Goal: Task Accomplishment & Management: Use online tool/utility

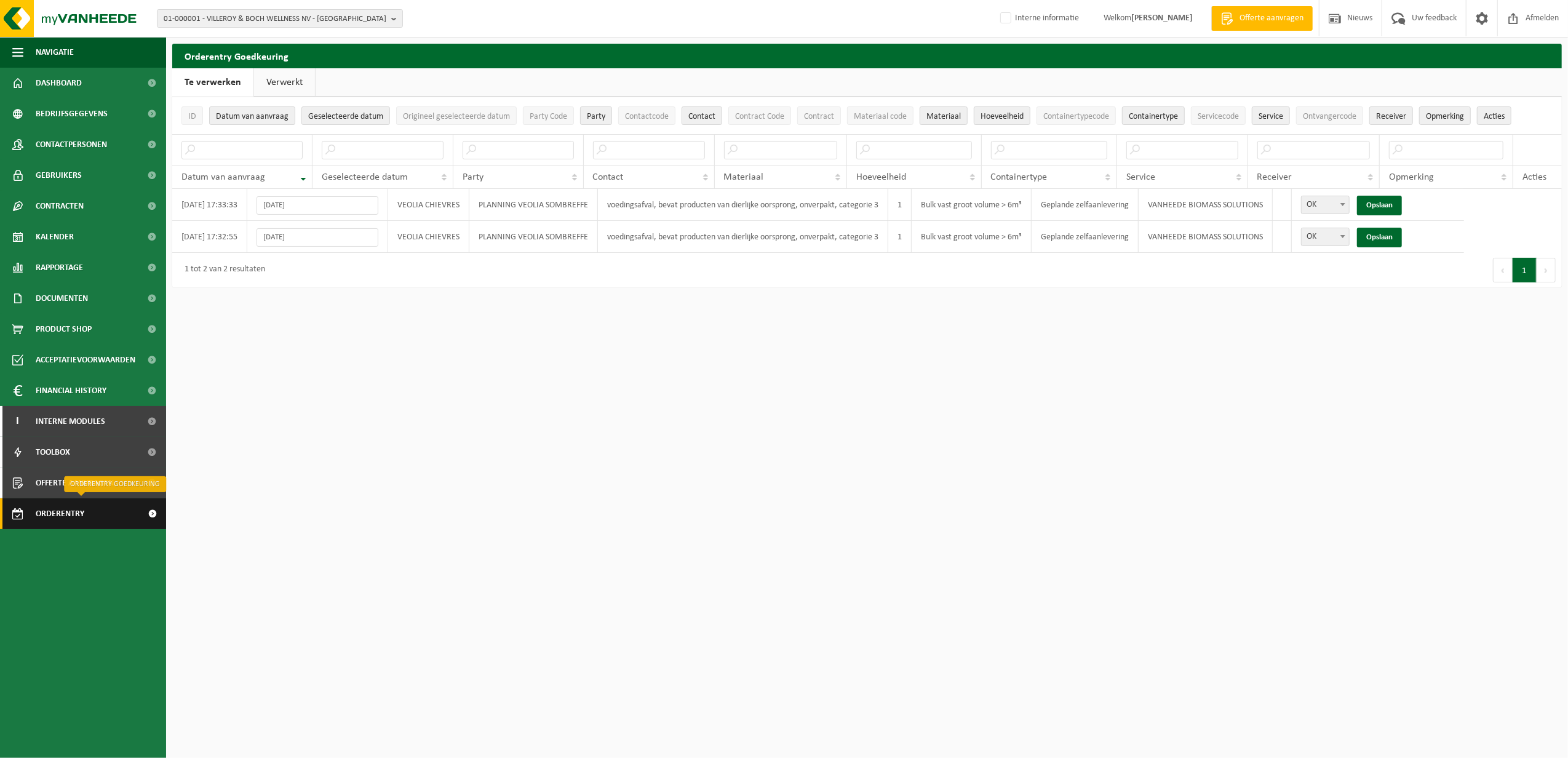
click at [66, 517] on span "Orderentry Goedkeuring" at bounding box center [87, 513] width 103 height 31
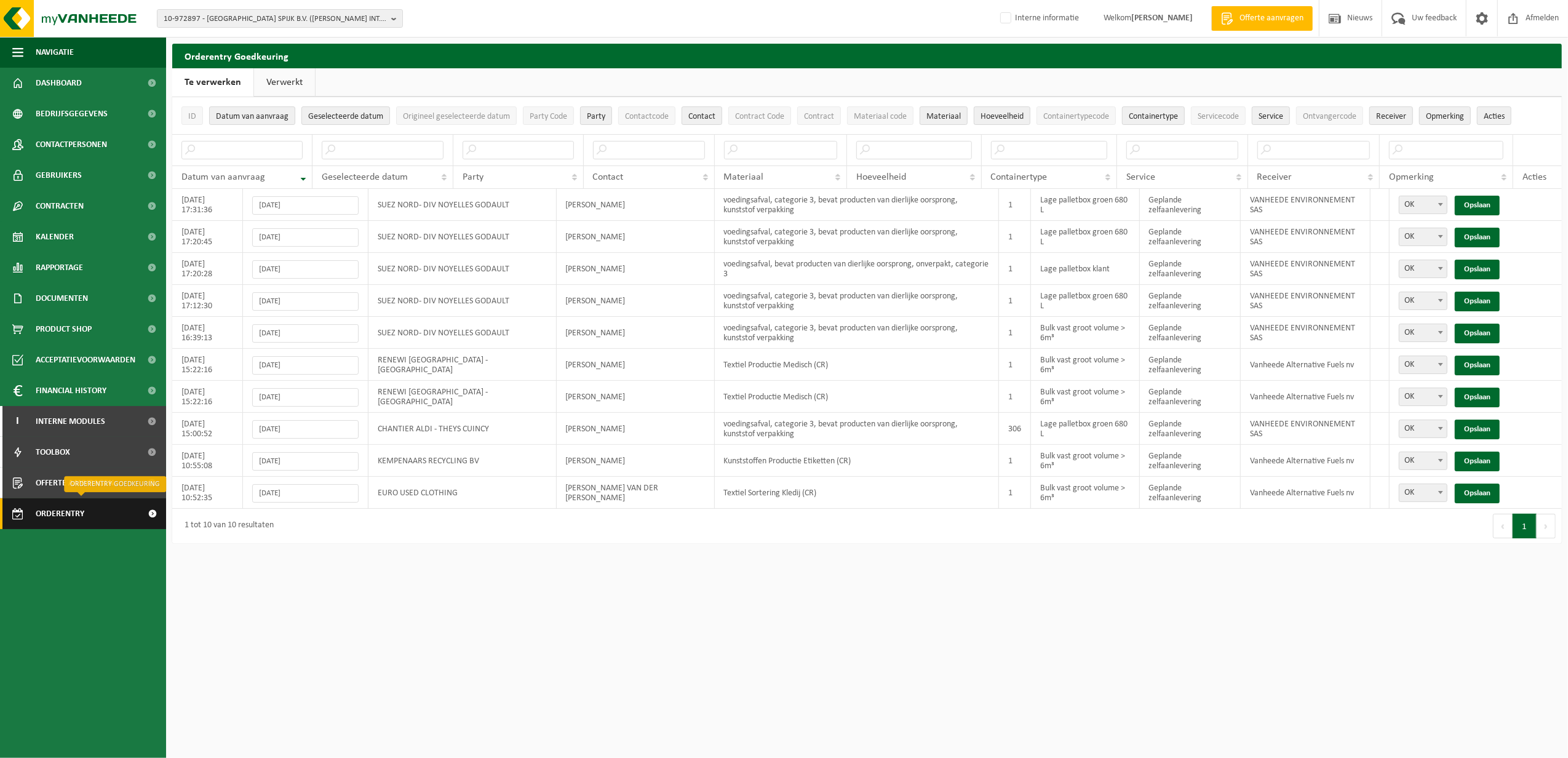
click at [89, 515] on span "Orderentry Goedkeuring" at bounding box center [87, 513] width 103 height 31
click at [1473, 396] on link "Opslaan" at bounding box center [1477, 398] width 45 height 20
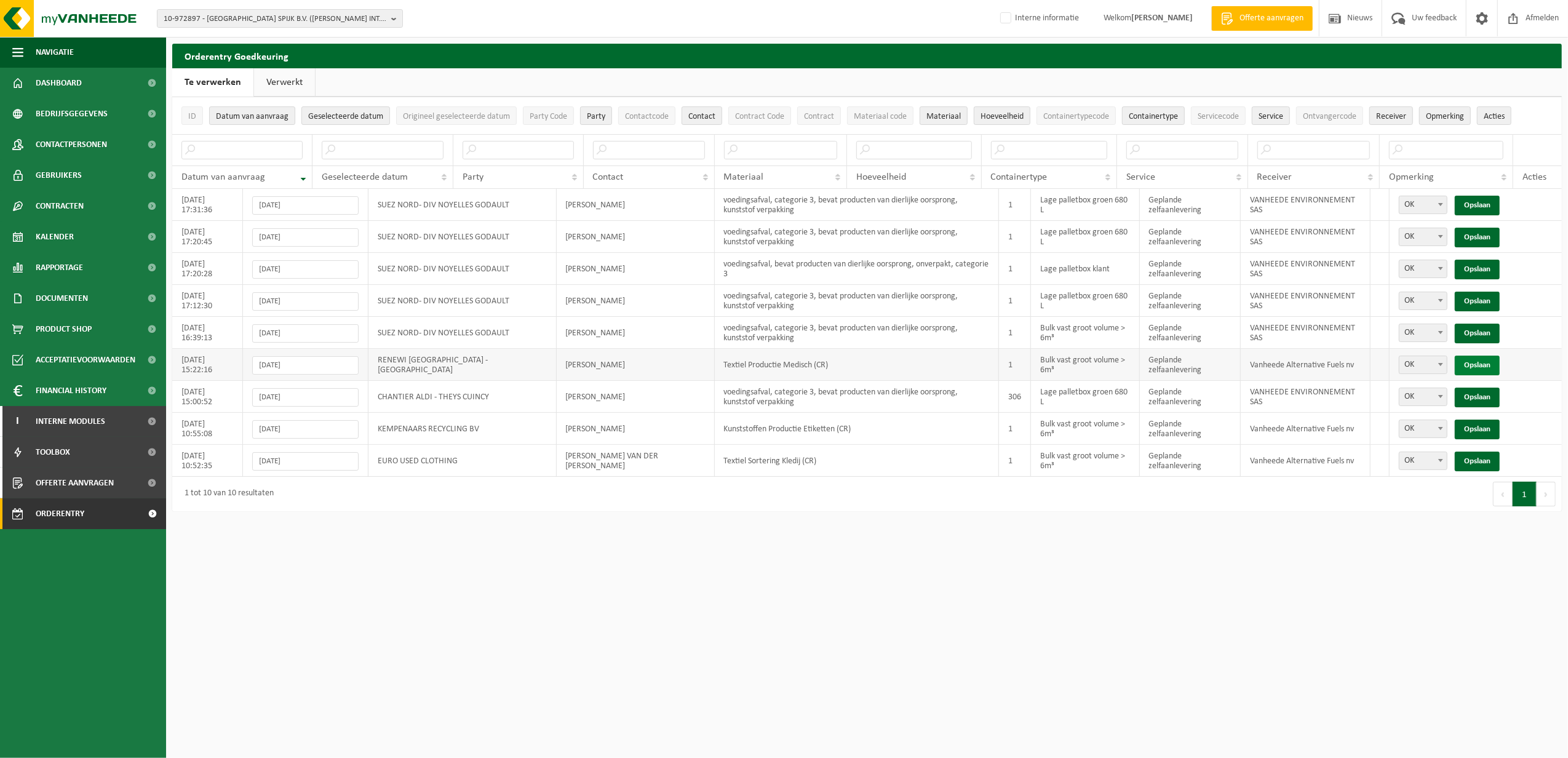
click at [1469, 367] on link "Opslaan" at bounding box center [1477, 365] width 45 height 20
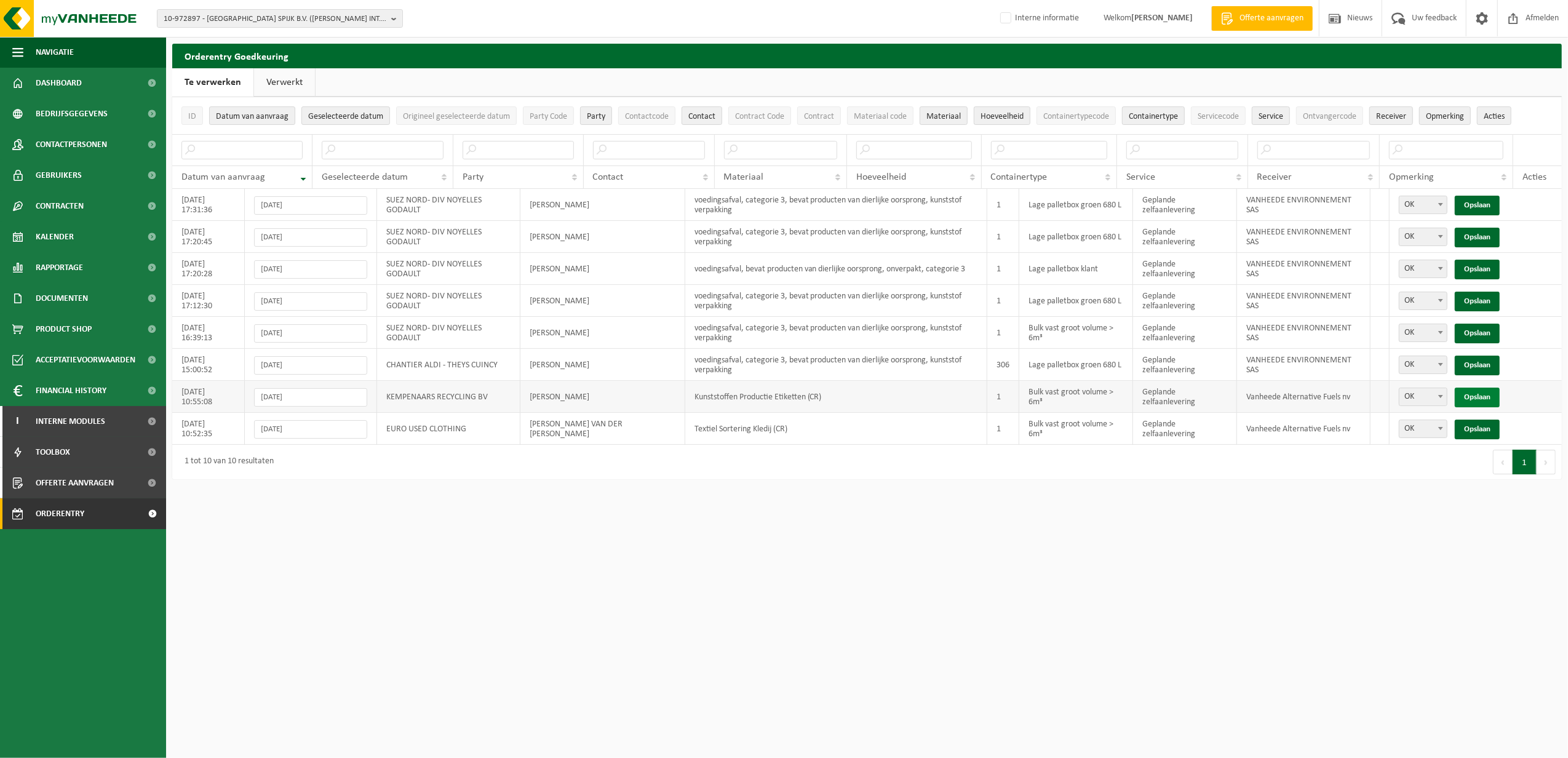
click at [1488, 398] on link "Opslaan" at bounding box center [1477, 398] width 45 height 20
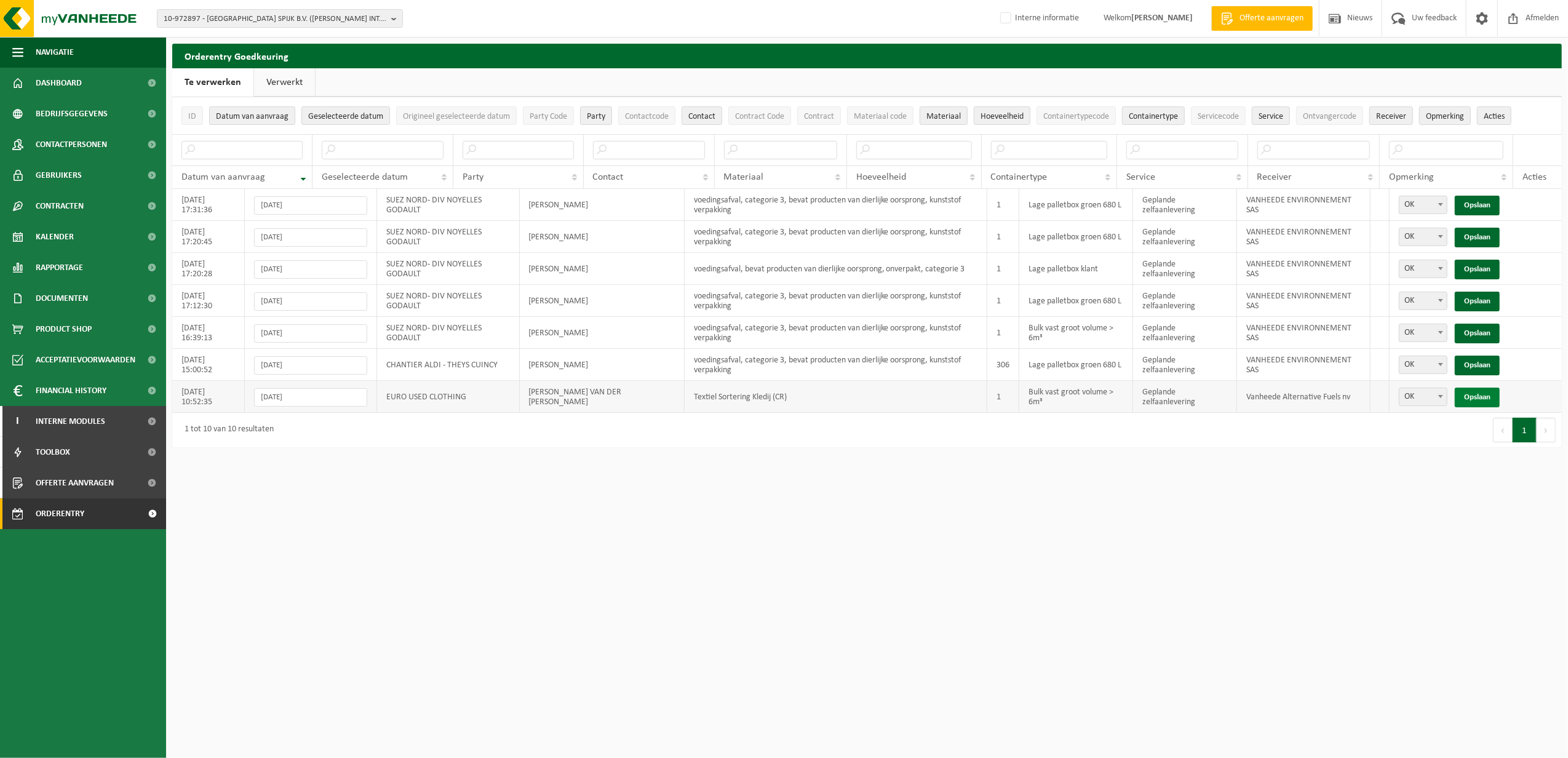
click at [1475, 402] on link "Opslaan" at bounding box center [1477, 398] width 45 height 20
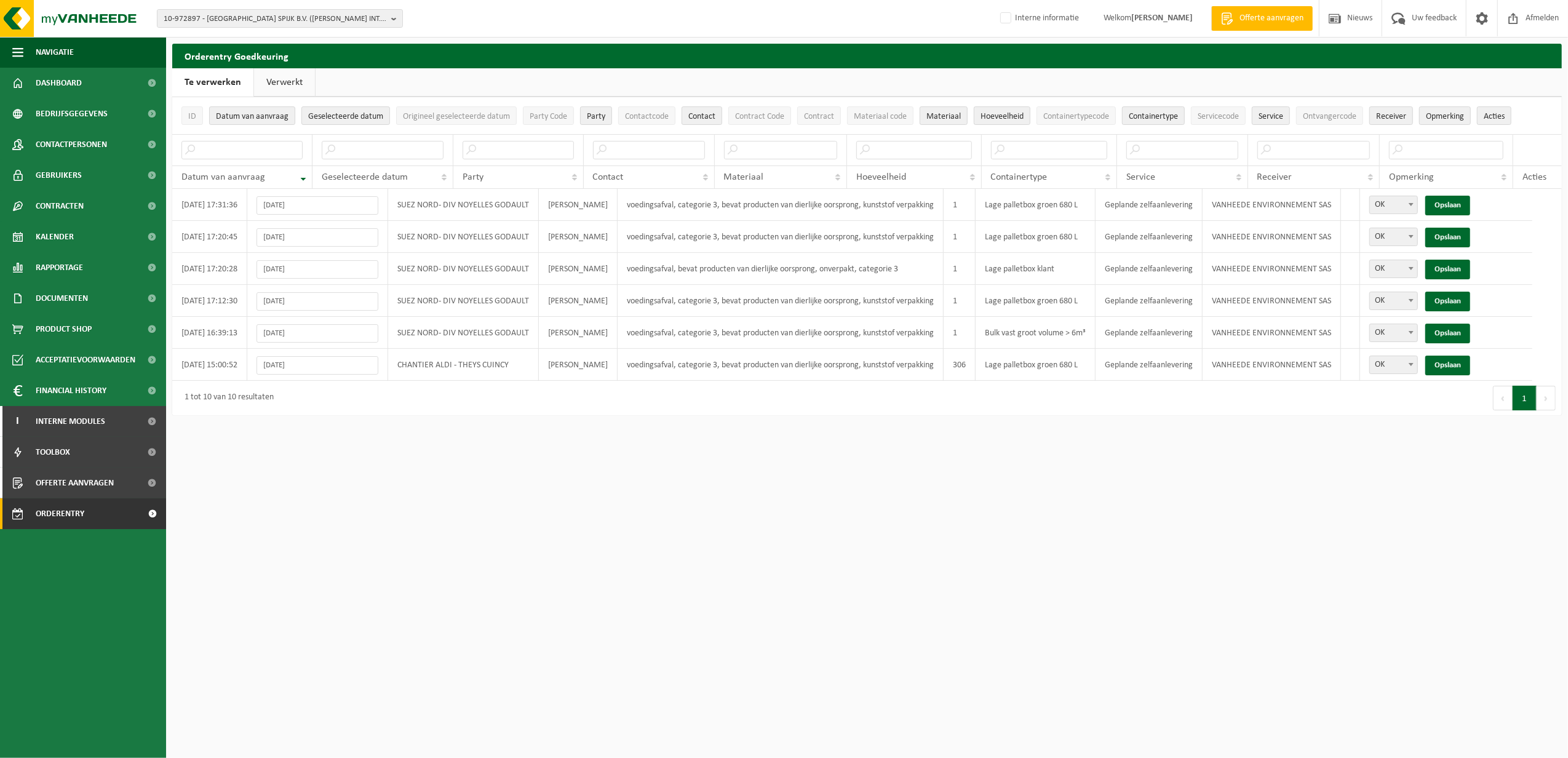
click at [297, 72] on link "Verwerkt" at bounding box center [284, 83] width 61 height 28
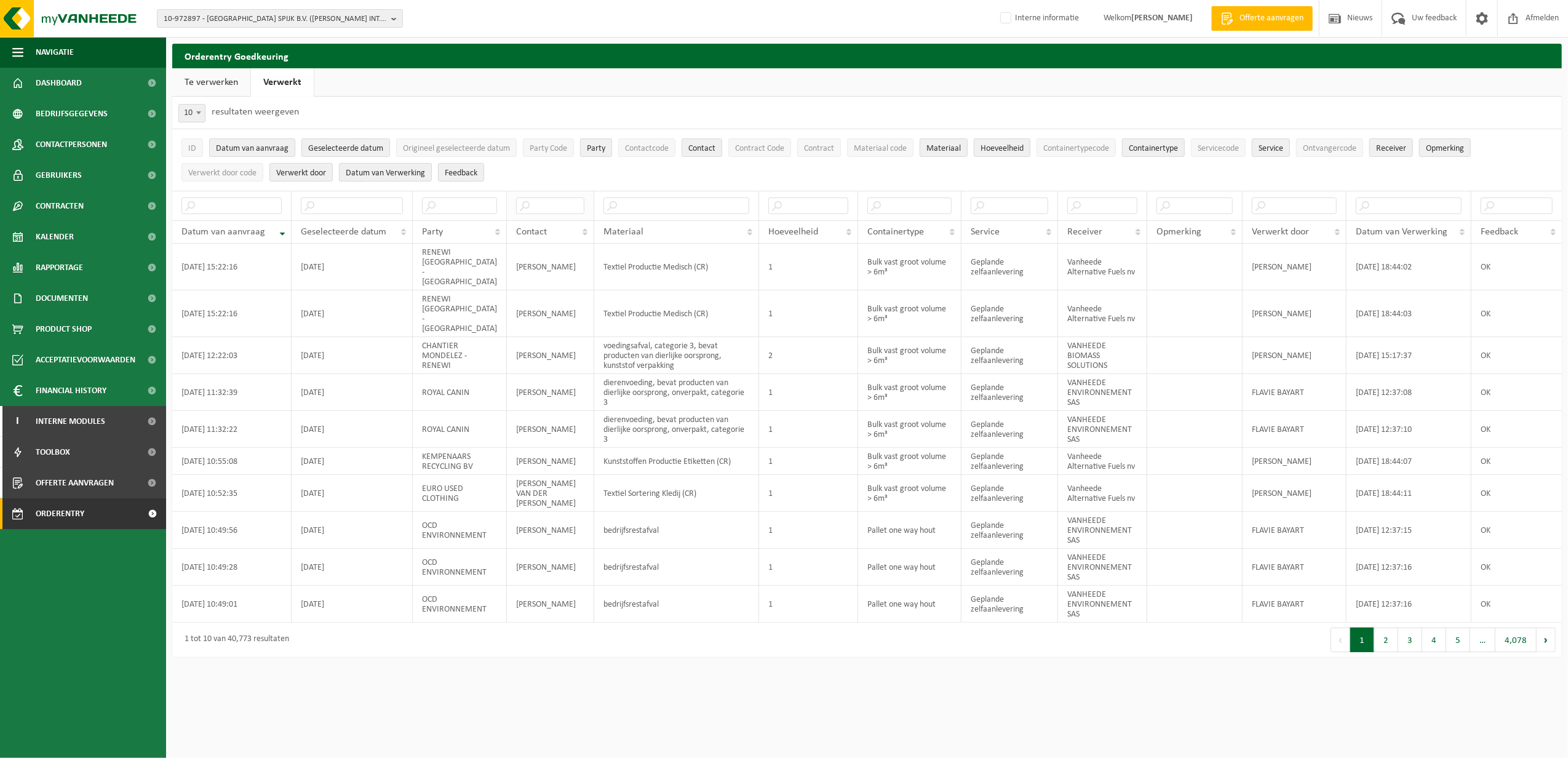
click at [531, 216] on th at bounding box center [550, 206] width 88 height 30
click at [545, 208] on input "text" at bounding box center [550, 206] width 69 height 17
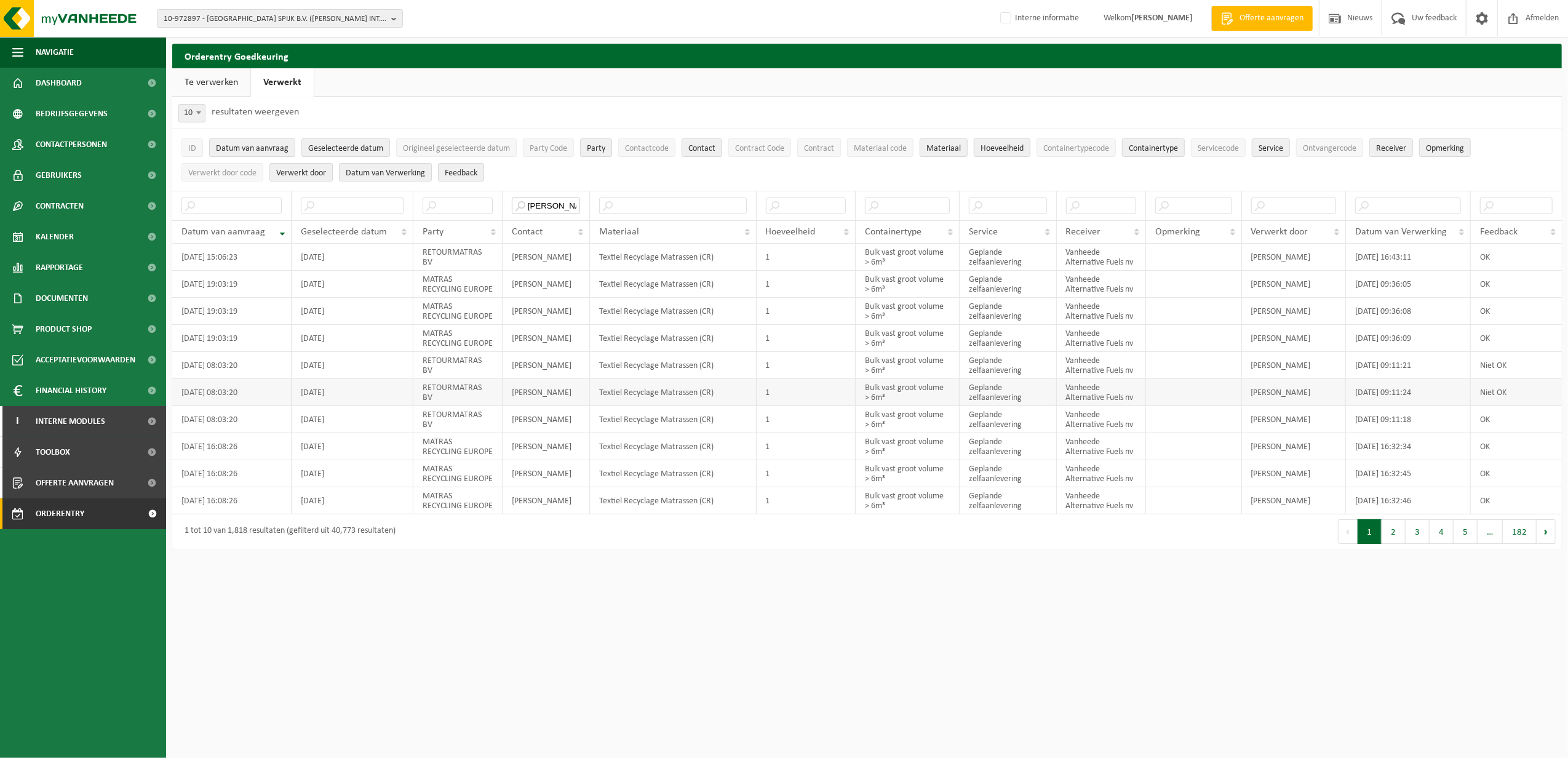
type input "peter"
